Goal: Task Accomplishment & Management: Use online tool/utility

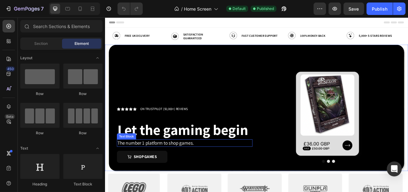
drag, startPoint x: 176, startPoint y: 168, endPoint x: 176, endPoint y: 171, distance: 3.8
click at [176, 169] on p "The number 1 platform to shop games." at bounding box center [203, 173] width 166 height 8
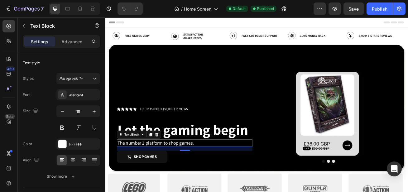
click at [176, 171] on p "The number 1 platform to shop games." at bounding box center [203, 173] width 166 height 8
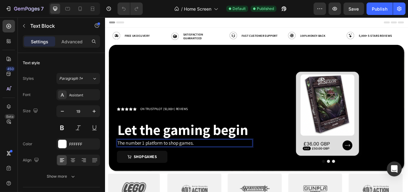
click at [176, 171] on p "The number 1 platform to shop games." at bounding box center [203, 173] width 166 height 8
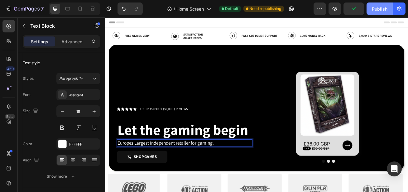
click at [372, 8] on div "Publish" at bounding box center [380, 9] width 16 height 7
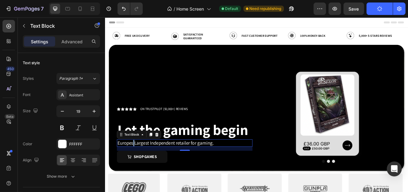
click at [140, 170] on p "Europes Largest Independent retailer for gaming." at bounding box center [203, 173] width 166 height 8
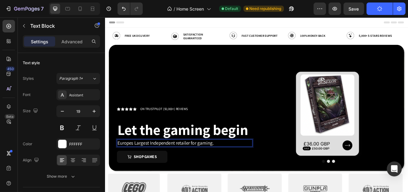
click at [137, 172] on p "Europes Largest Independent retailer for gaming." at bounding box center [203, 173] width 166 height 8
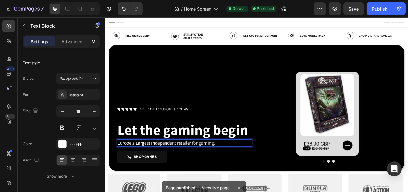
click at [145, 172] on p "Europe's Largest Independent retailer for gaming." at bounding box center [203, 173] width 166 height 8
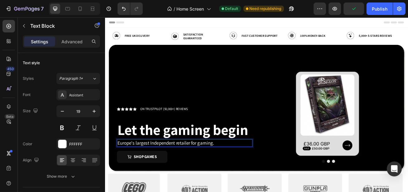
click at [162, 172] on p "Europe's largest Independent retailer for gaming." at bounding box center [203, 173] width 166 height 8
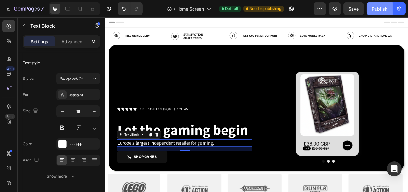
click at [375, 11] on div "Publish" at bounding box center [380, 9] width 16 height 7
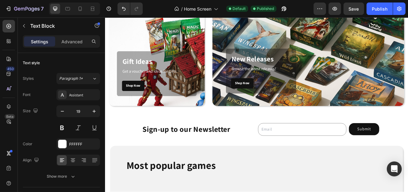
scroll to position [401, 0]
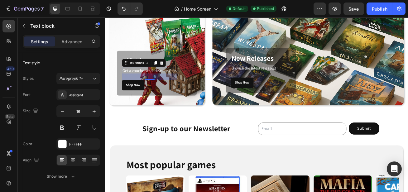
click at [187, 86] on p "Get a voucher and ideas for Gifts" at bounding box center [159, 83] width 67 height 7
click at [187, 85] on p "Get a voucher and ideas for Gifts" at bounding box center [159, 83] width 67 height 7
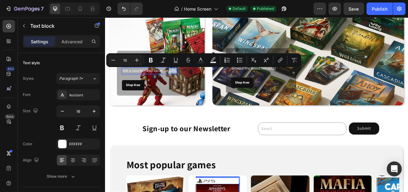
click at [183, 84] on p "Get a voucher and ideas for Gifts" at bounding box center [159, 83] width 67 height 7
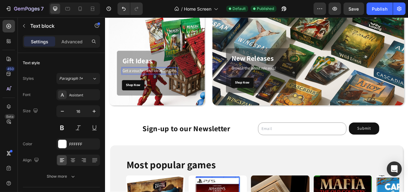
click at [186, 82] on p "Get a voucher and ideas for Gifts" at bounding box center [159, 83] width 67 height 7
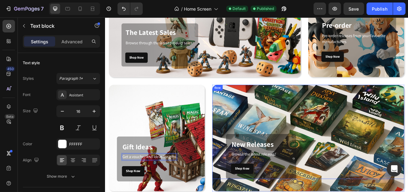
scroll to position [295, 0]
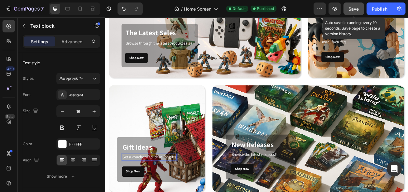
drag, startPoint x: 352, startPoint y: 10, endPoint x: 228, endPoint y: 74, distance: 139.2
click at [352, 10] on span "Save" at bounding box center [354, 8] width 10 height 5
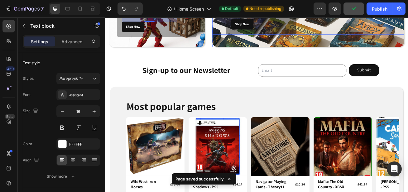
scroll to position [473, 0]
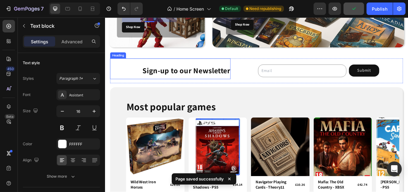
click at [225, 81] on h4 "Sign-up to our Newsletter" at bounding box center [185, 81] width 149 height 26
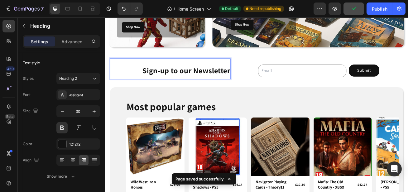
click at [217, 82] on h4 "Sign-up to our Newsletter" at bounding box center [185, 81] width 149 height 26
click at [217, 82] on p "Sign-up to our Newsletter" at bounding box center [192, 83] width 133 height 11
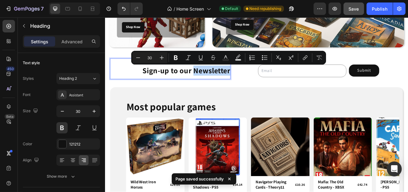
click at [216, 83] on p "Sign-up to our Newsletter" at bounding box center [192, 83] width 133 height 11
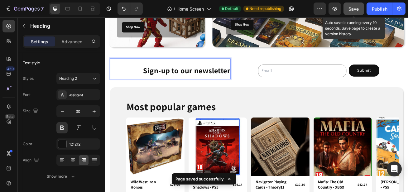
drag, startPoint x: 350, startPoint y: 10, endPoint x: 276, endPoint y: 12, distance: 74.2
click at [350, 10] on span "Save" at bounding box center [354, 8] width 10 height 5
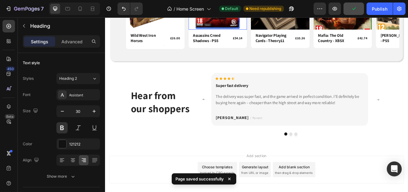
scroll to position [654, 0]
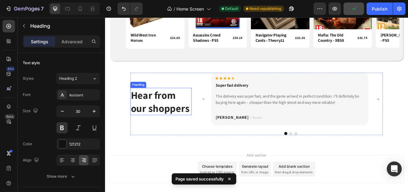
drag, startPoint x: 176, startPoint y: 124, endPoint x: 175, endPoint y: 128, distance: 3.9
click at [176, 124] on h2 "Hear from our shoppers" at bounding box center [174, 121] width 76 height 34
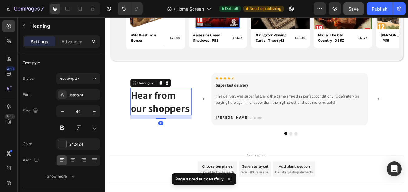
click at [175, 135] on h2 "Hear from our shoppers" at bounding box center [174, 121] width 76 height 34
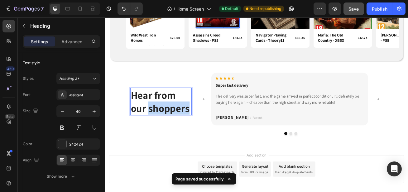
click at [175, 135] on p "Hear from our shoppers" at bounding box center [173, 121] width 74 height 32
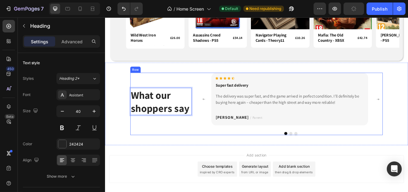
scroll to position [691, 0]
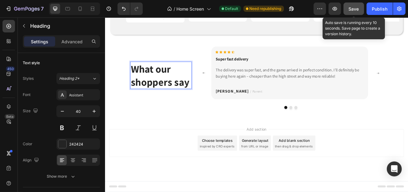
click at [350, 8] on span "Save" at bounding box center [354, 8] width 10 height 5
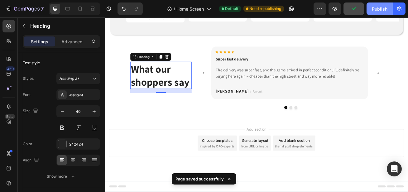
click at [380, 9] on div "Publish" at bounding box center [380, 9] width 16 height 7
